Goal: Task Accomplishment & Management: Complete application form

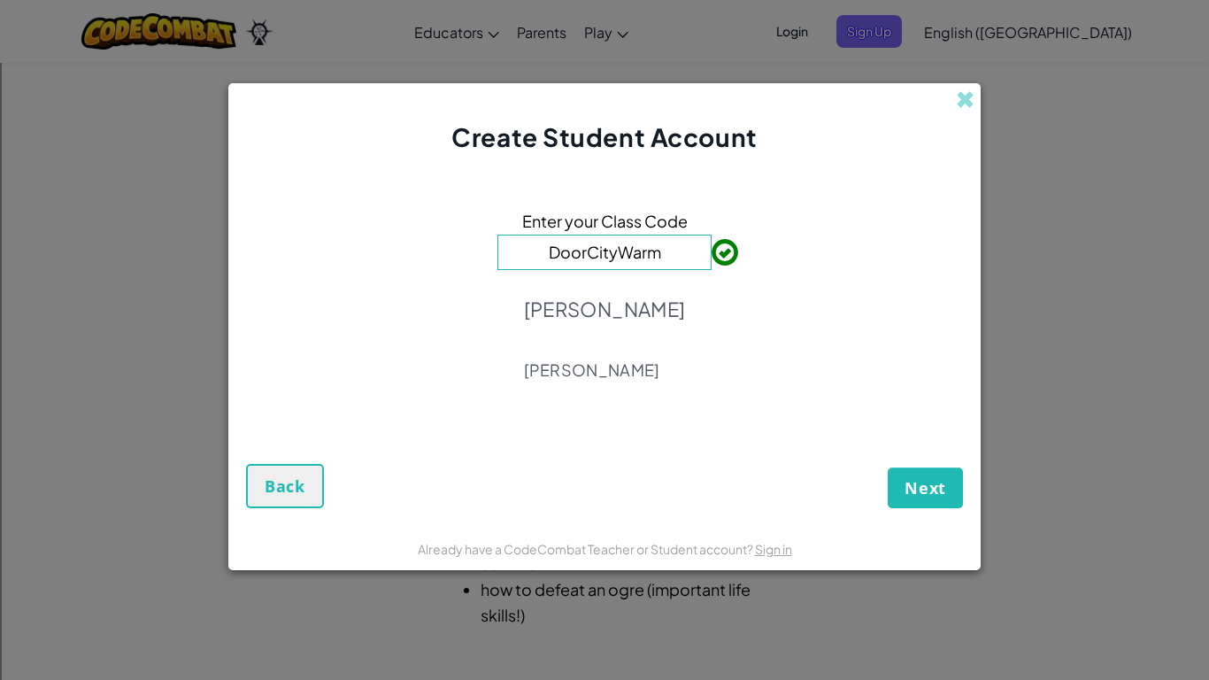
click at [656, 374] on p "[PERSON_NAME]" at bounding box center [605, 369] width 162 height 21
click at [936, 491] on span "Next" at bounding box center [926, 487] width 42 height 21
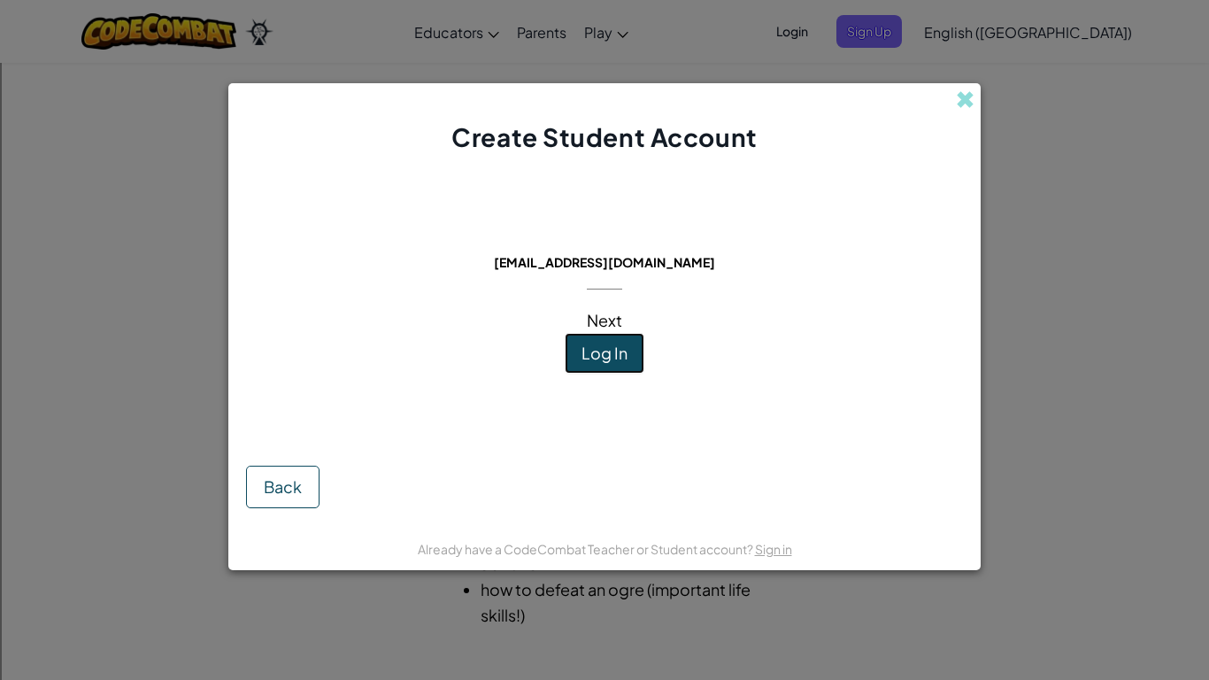
click at [584, 360] on span "Log In" at bounding box center [605, 353] width 46 height 20
